Goal: Navigation & Orientation: Find specific page/section

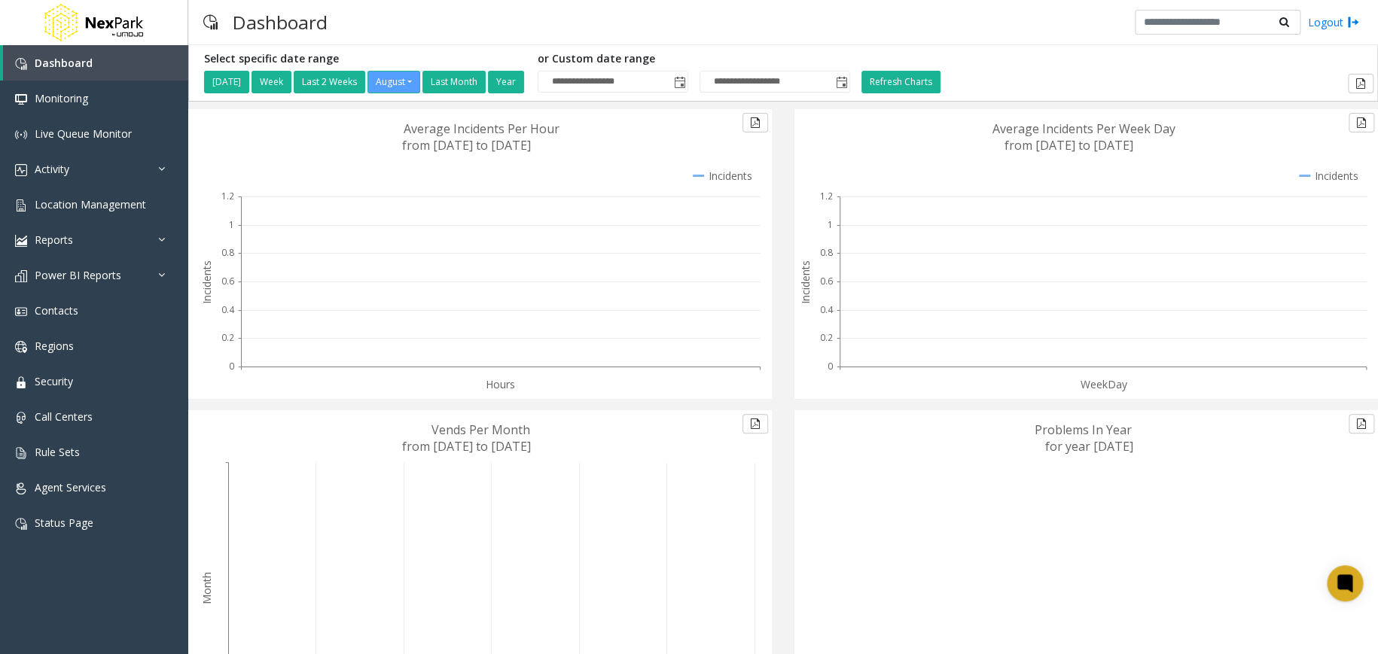
click at [958, 32] on div "Dashboard Logout" at bounding box center [783, 22] width 1190 height 45
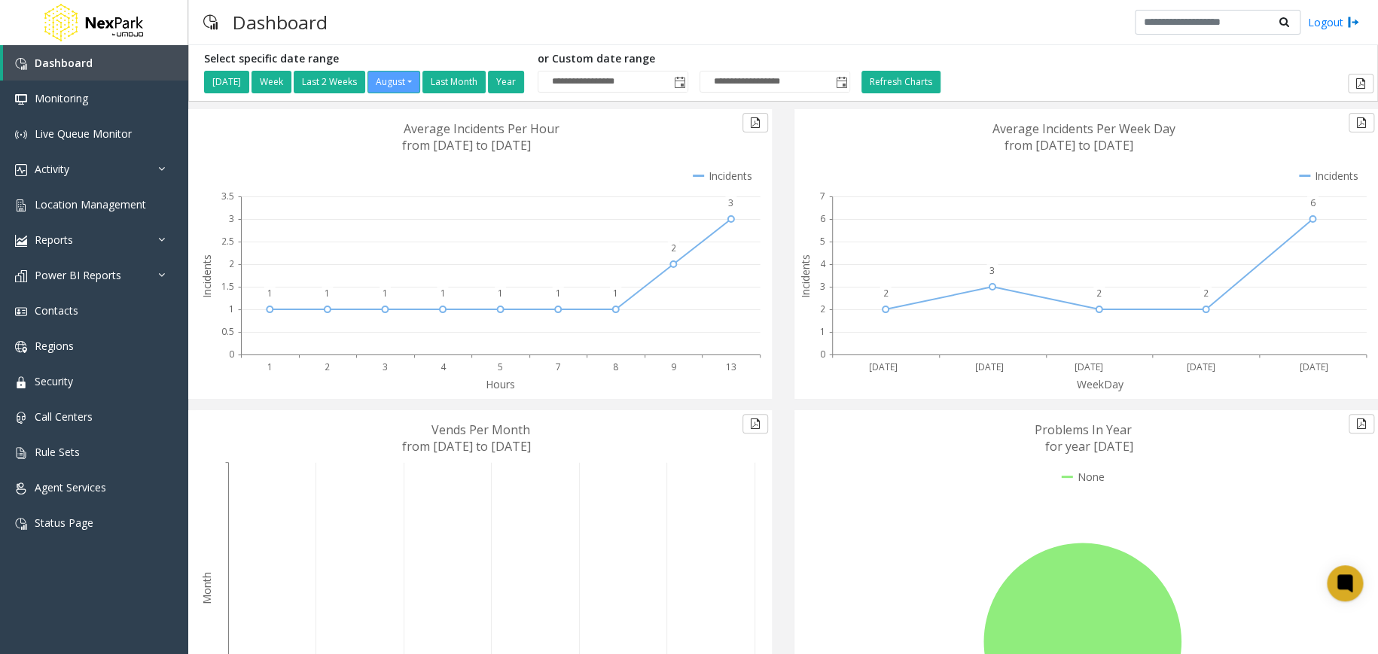
click at [1245, 63] on div "**********" at bounding box center [783, 73] width 1181 height 41
click at [135, 154] on link "Activity" at bounding box center [94, 168] width 188 height 35
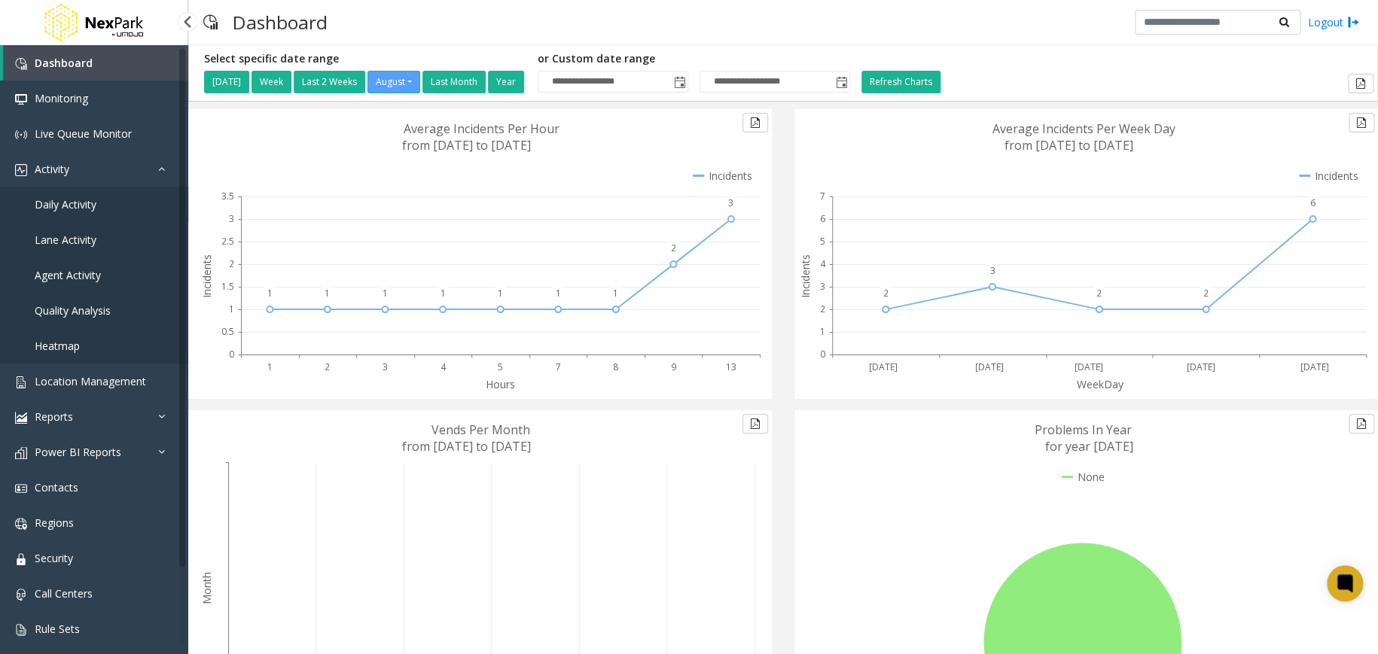
click at [103, 197] on link "Daily Activity" at bounding box center [94, 204] width 188 height 35
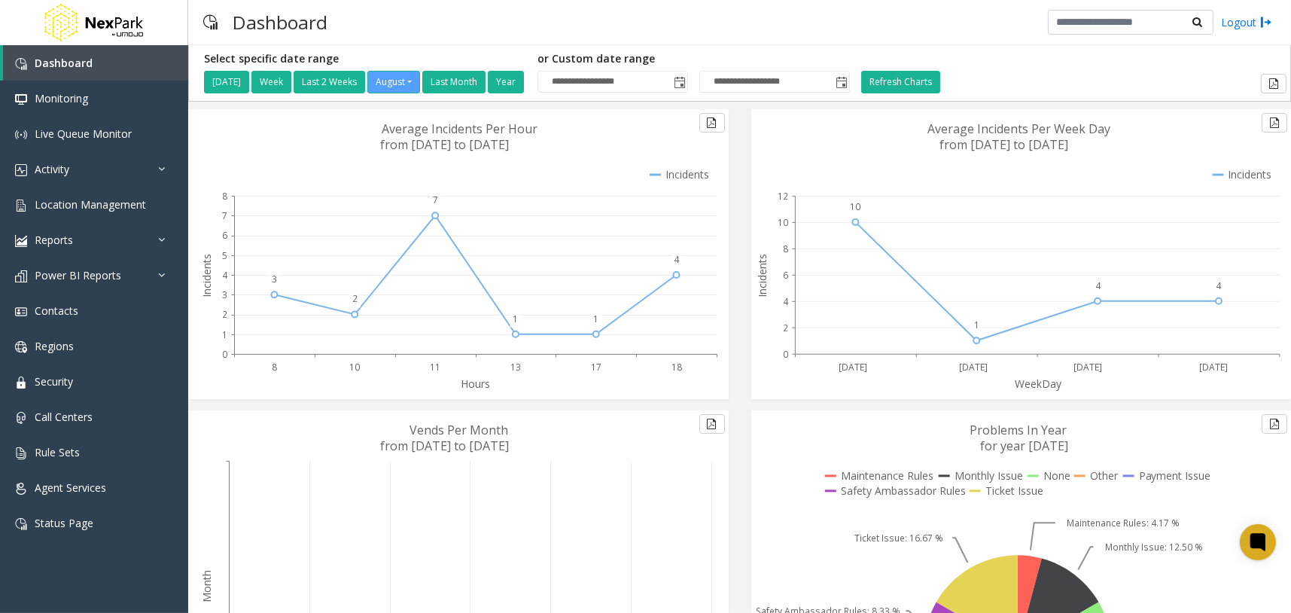
click at [504, 26] on div "Dashboard Logout" at bounding box center [739, 22] width 1103 height 45
click at [106, 417] on link "Call Centers" at bounding box center [94, 416] width 188 height 35
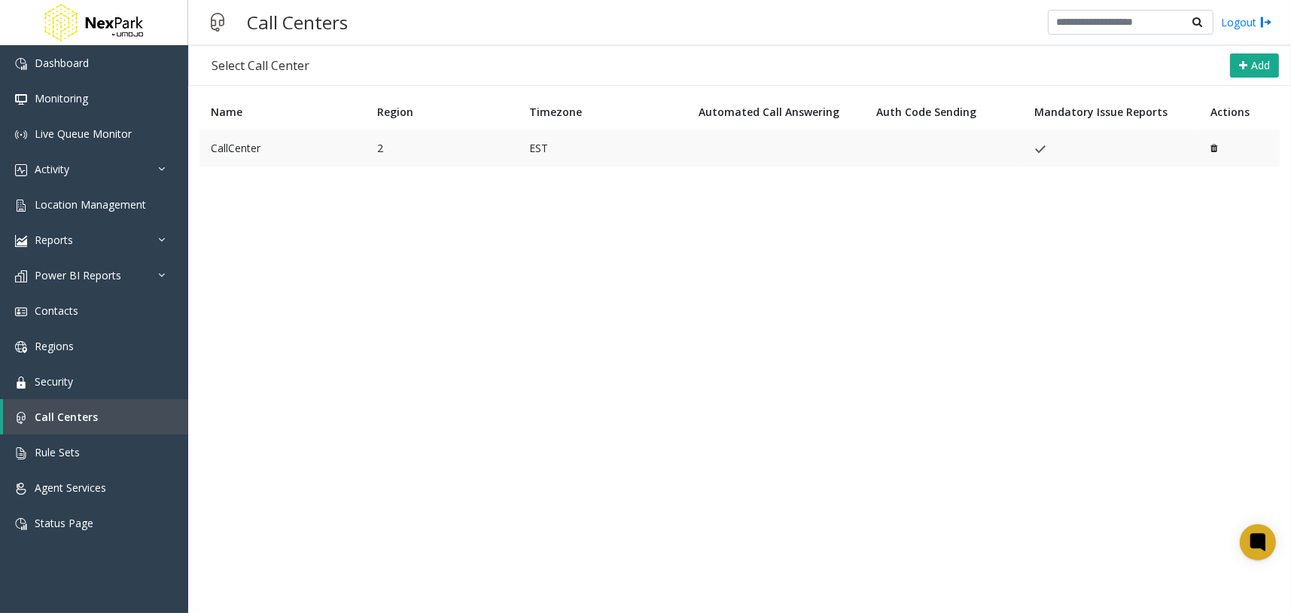
click at [278, 149] on td "CallCenter" at bounding box center [283, 148] width 166 height 36
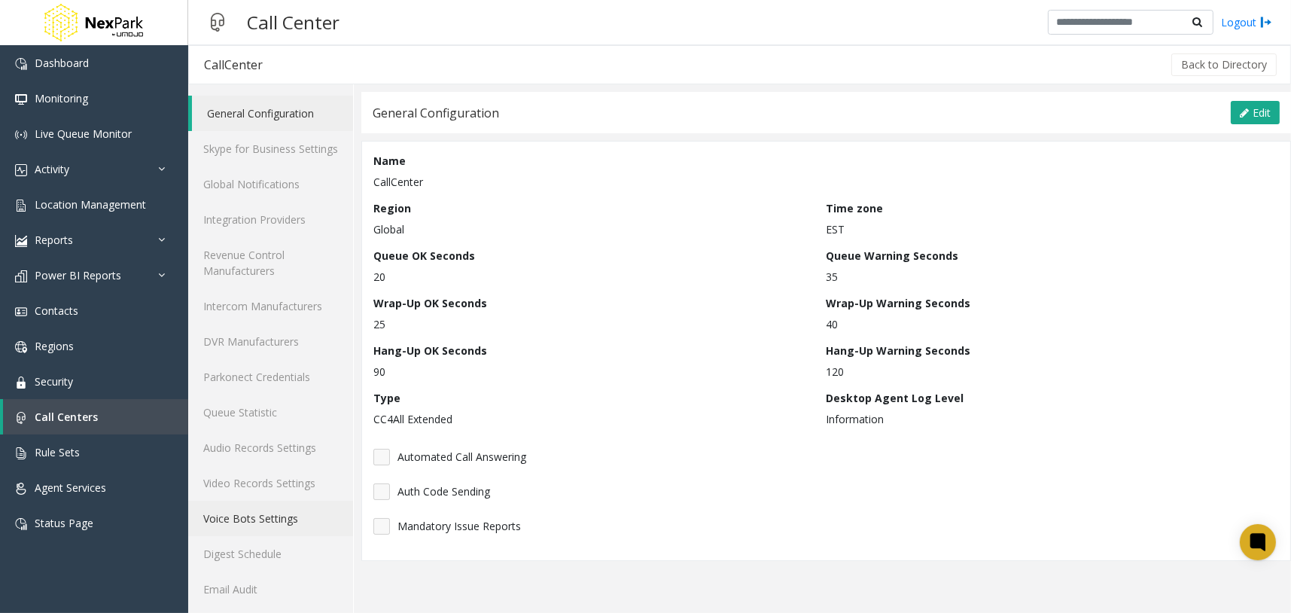
click at [288, 524] on link "Voice Bots Settings" at bounding box center [270, 518] width 165 height 35
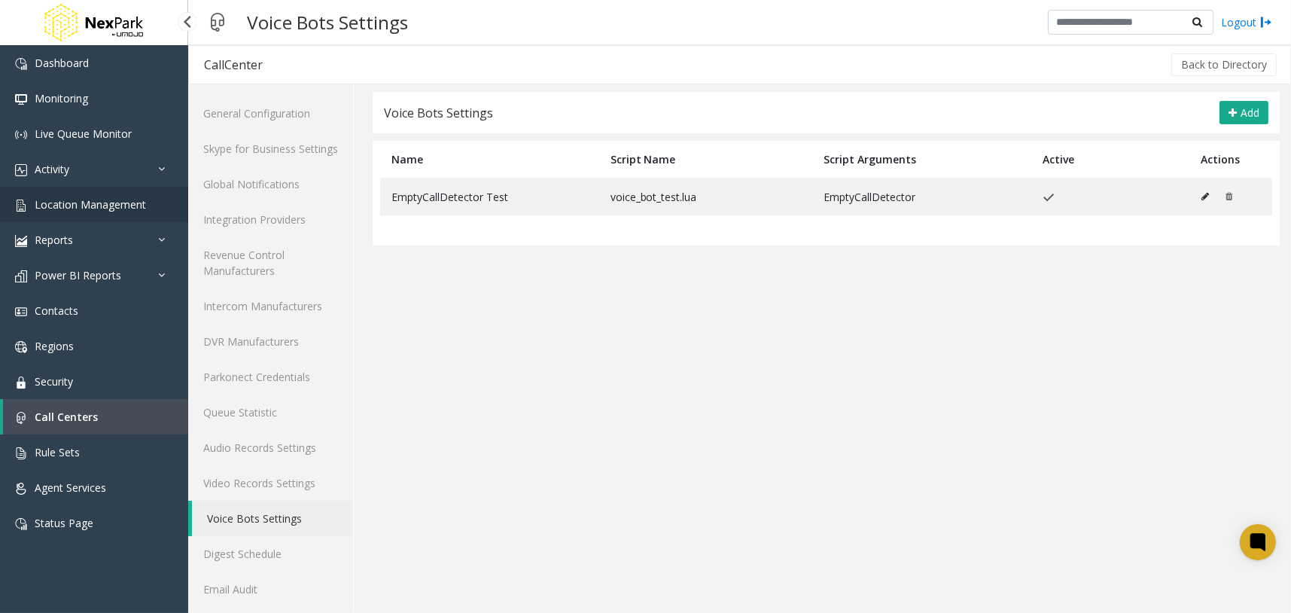
click at [151, 209] on link "Location Management" at bounding box center [94, 204] width 188 height 35
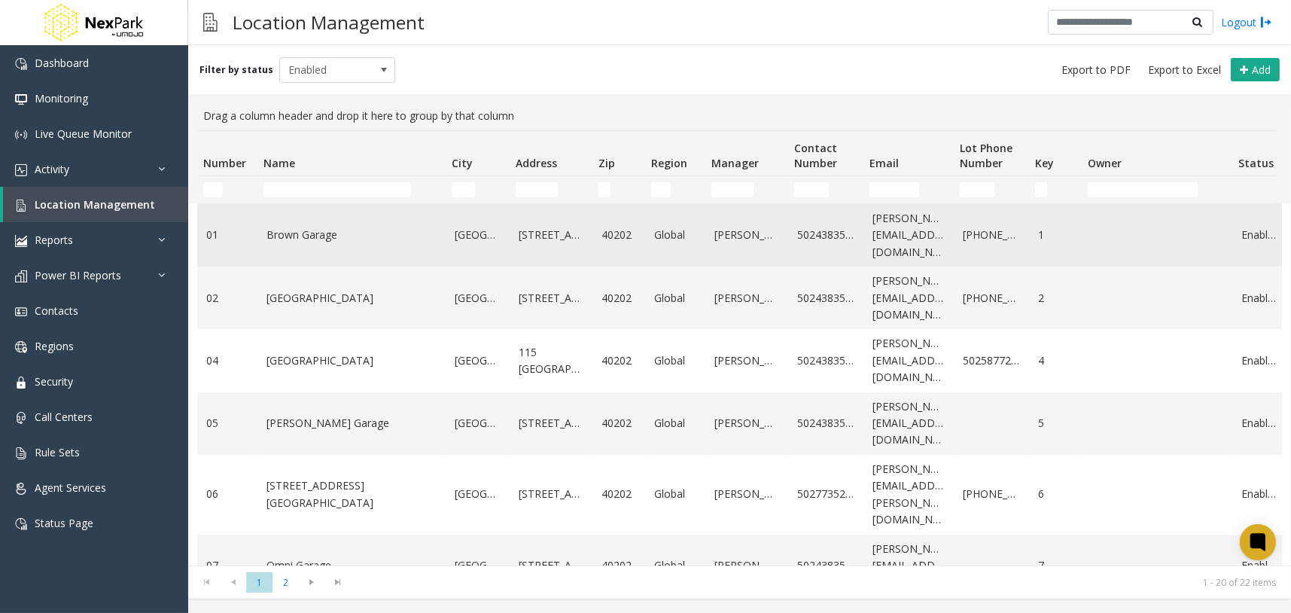
click at [313, 239] on link "Brown Garage" at bounding box center [352, 235] width 170 height 17
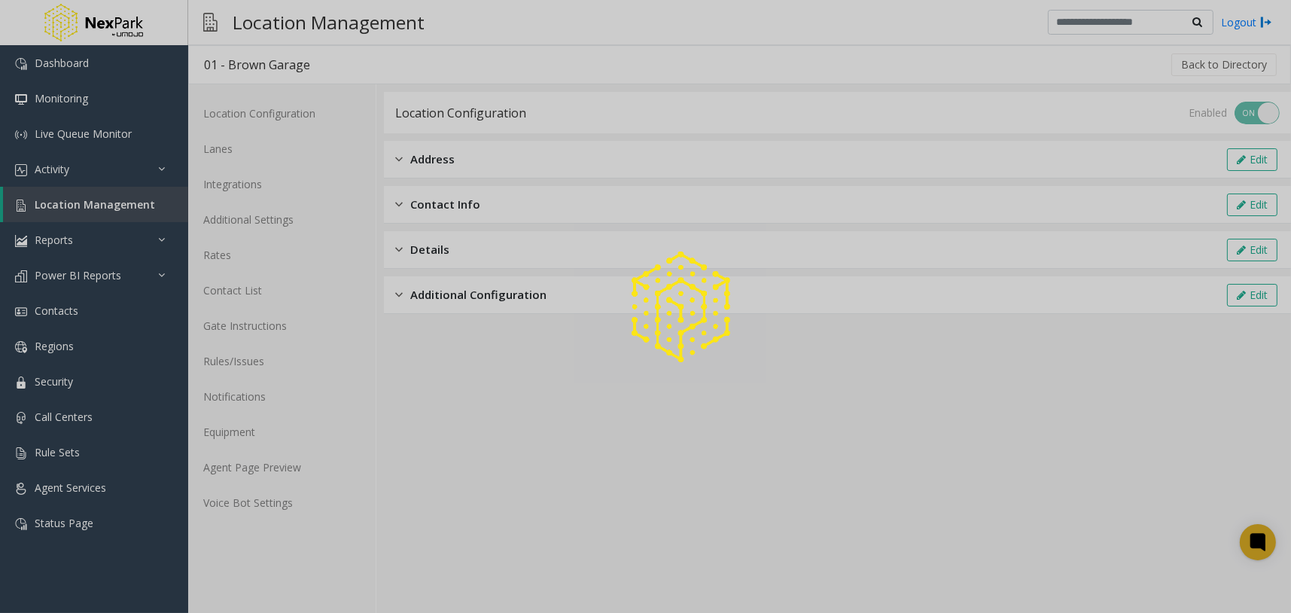
click at [301, 503] on div at bounding box center [645, 306] width 1291 height 613
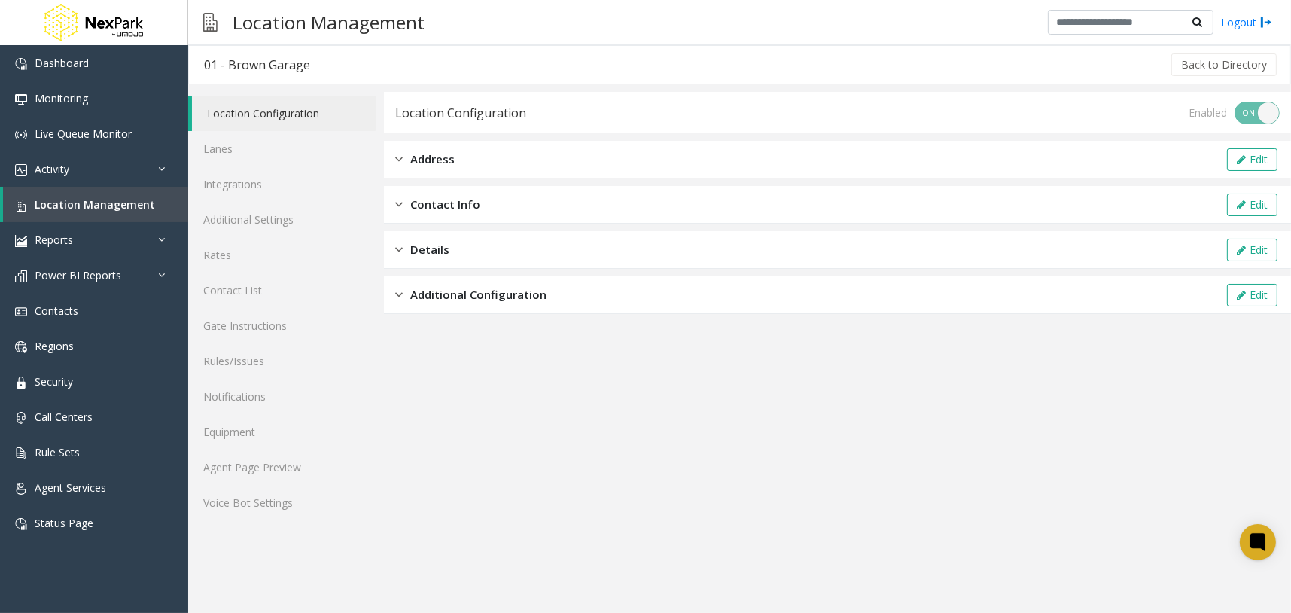
drag, startPoint x: 1195, startPoint y: 400, endPoint x: 977, endPoint y: 11, distance: 445.3
click at [1195, 401] on app-location-configuration "Location Configuration Enabled ON OFF Address Edit Contact Info Edit Details Ed…" at bounding box center [837, 352] width 907 height 521
click at [308, 503] on link "Voice Bot Settings" at bounding box center [281, 502] width 187 height 35
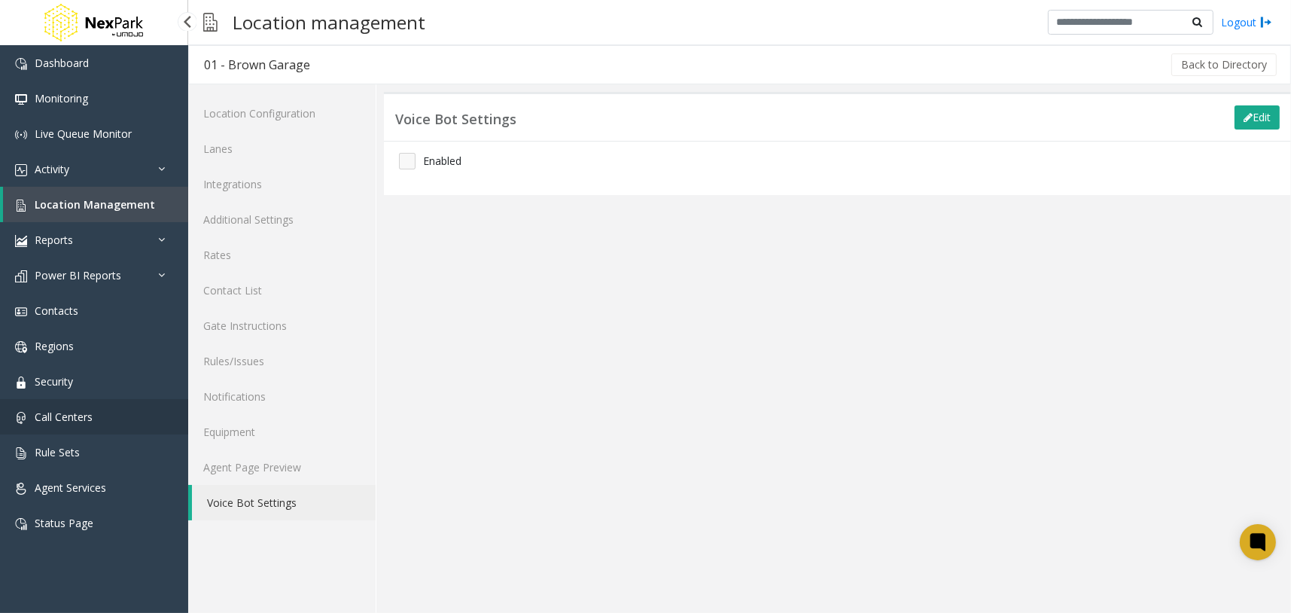
click at [138, 409] on link "Call Centers" at bounding box center [94, 416] width 188 height 35
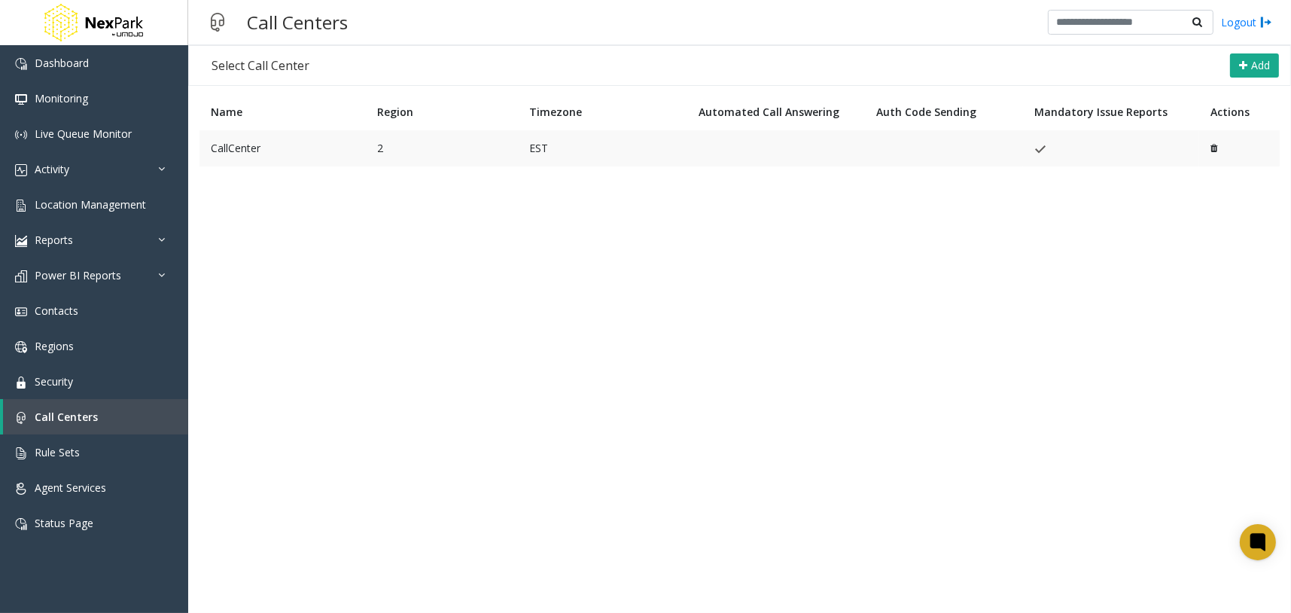
click at [297, 136] on td "CallCenter" at bounding box center [283, 148] width 166 height 36
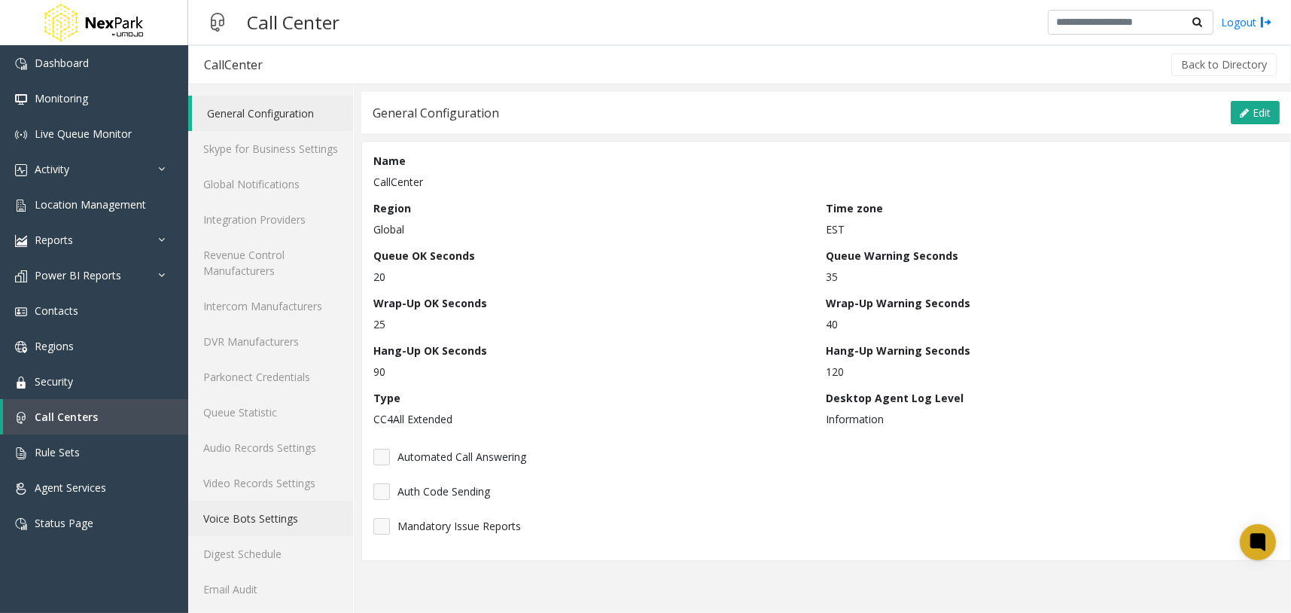
click at [301, 523] on link "Voice Bots Settings" at bounding box center [270, 518] width 165 height 35
